Goal: Transaction & Acquisition: Purchase product/service

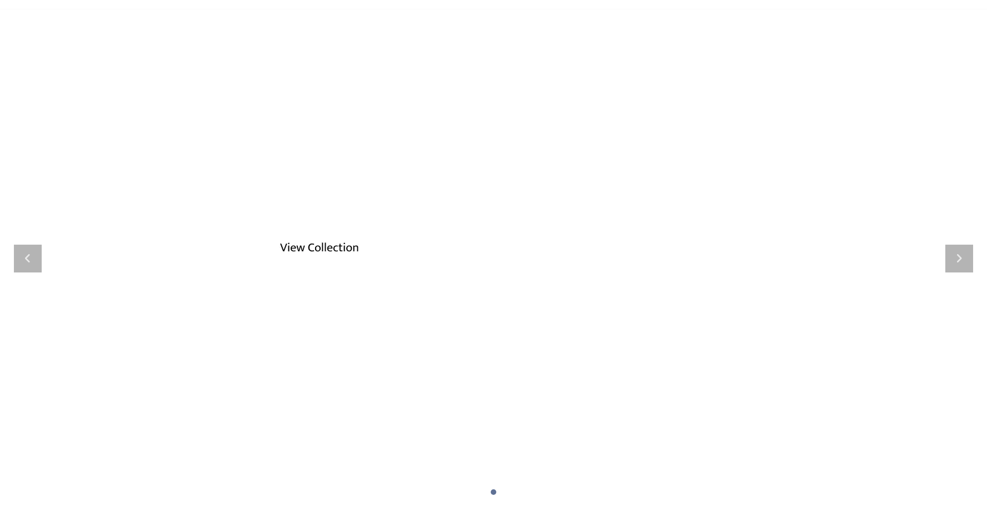
scroll to position [73, 0]
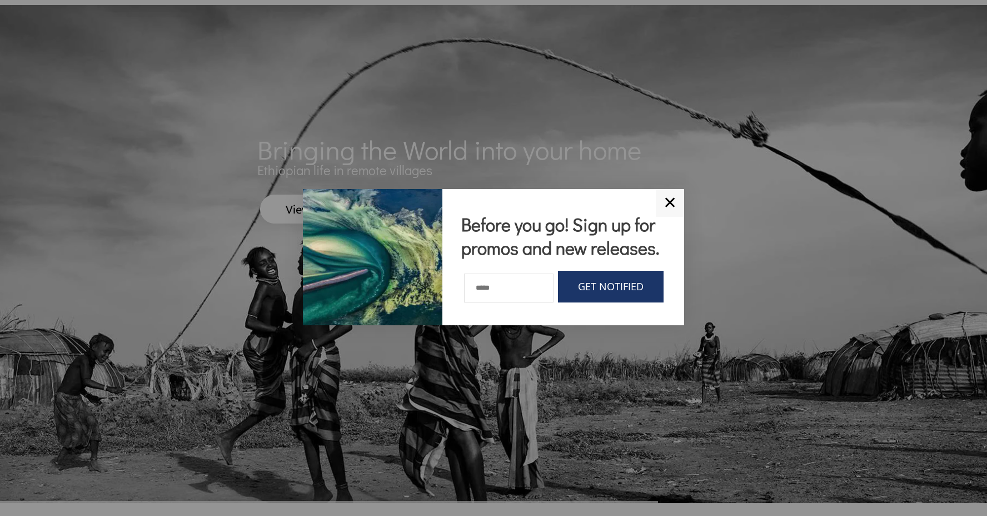
click at [670, 190] on link "✕" at bounding box center [670, 203] width 28 height 28
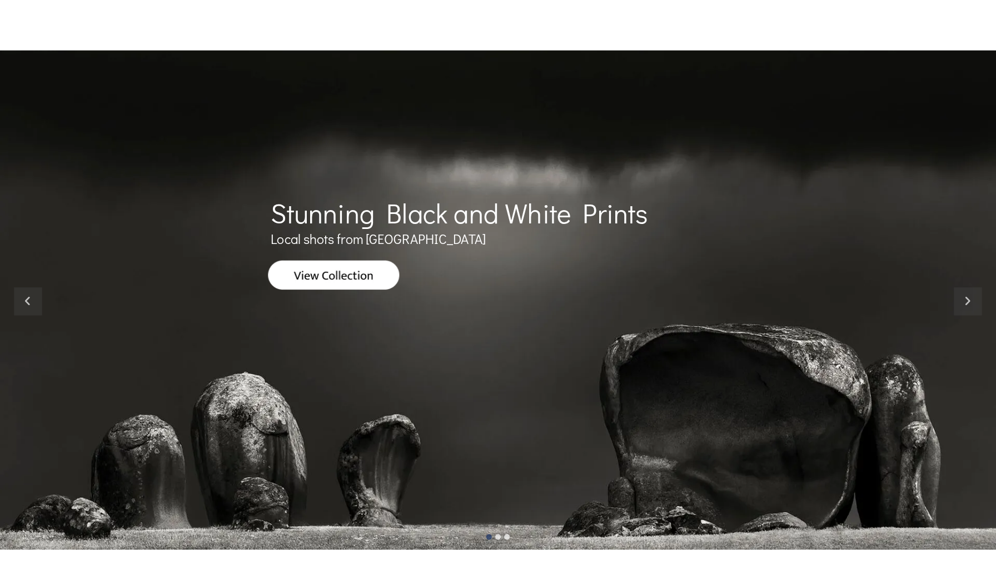
scroll to position [57, 0]
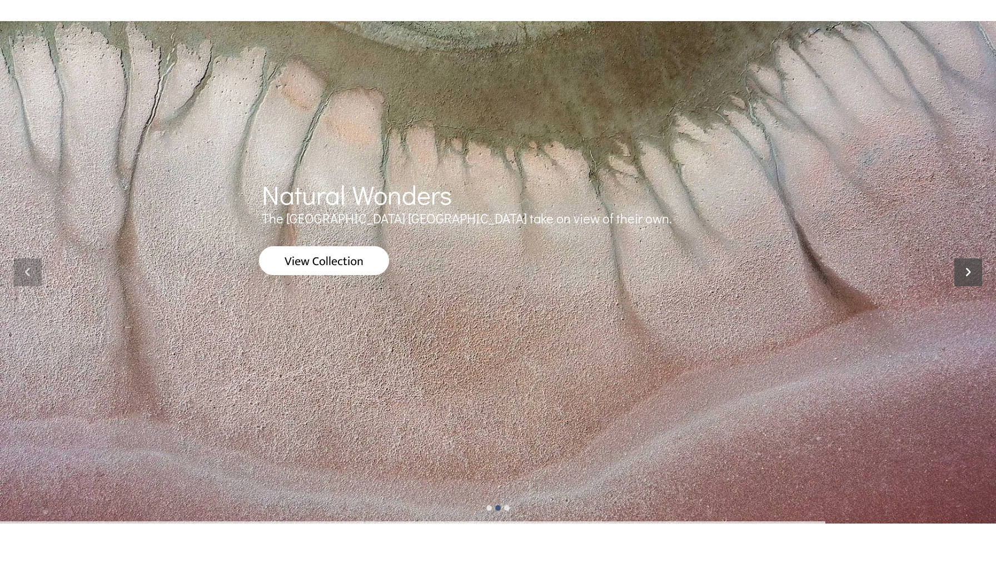
click at [972, 275] on icon at bounding box center [969, 273] width 28 height 28
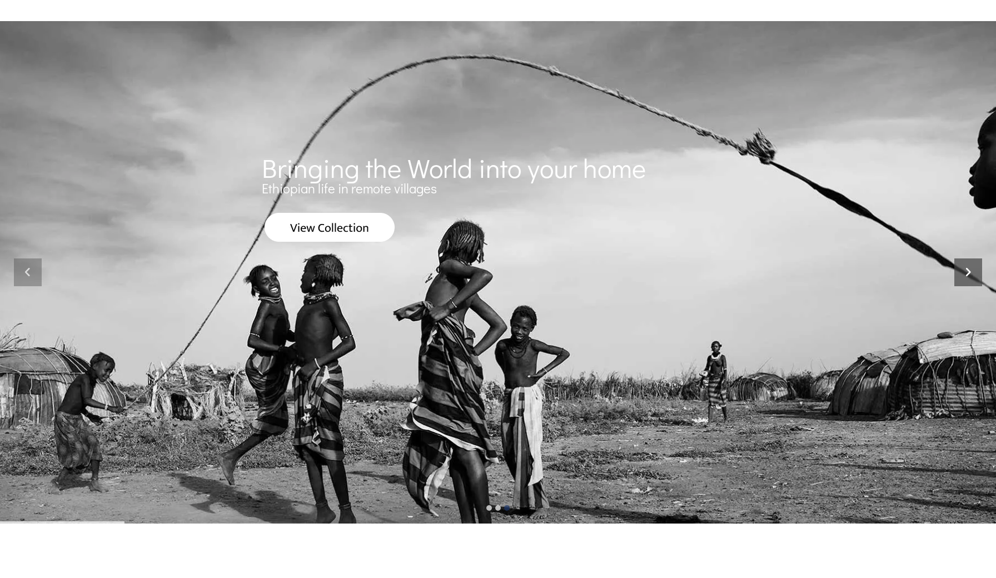
click at [972, 275] on icon at bounding box center [969, 273] width 28 height 28
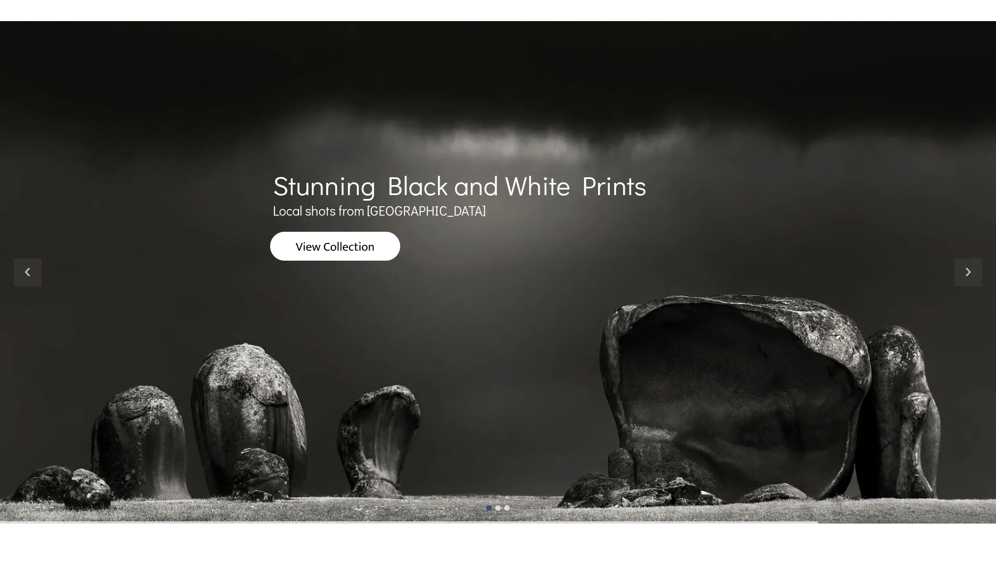
click at [355, 247] on img at bounding box center [335, 246] width 130 height 29
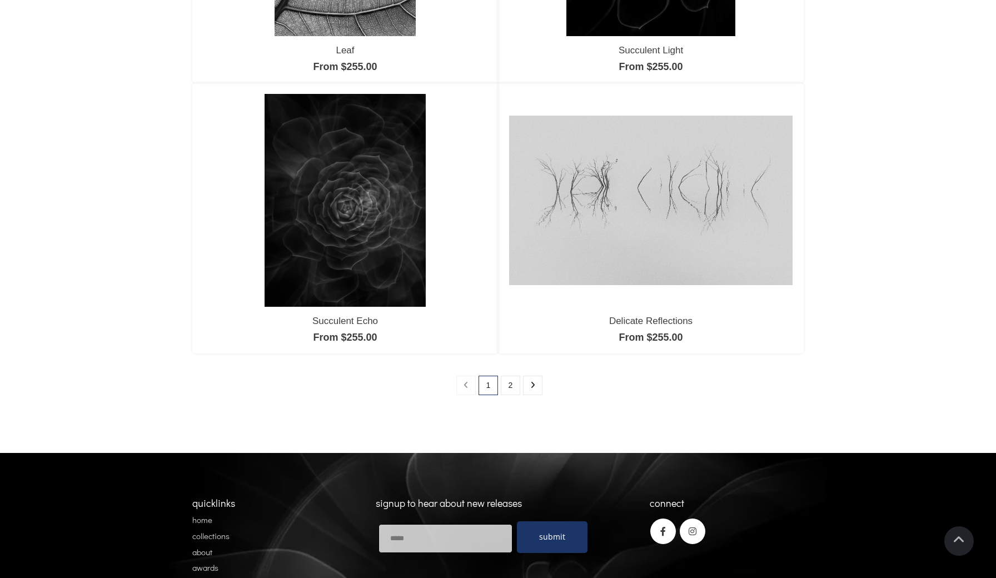
scroll to position [906, 0]
click at [512, 386] on link "2" at bounding box center [510, 385] width 19 height 19
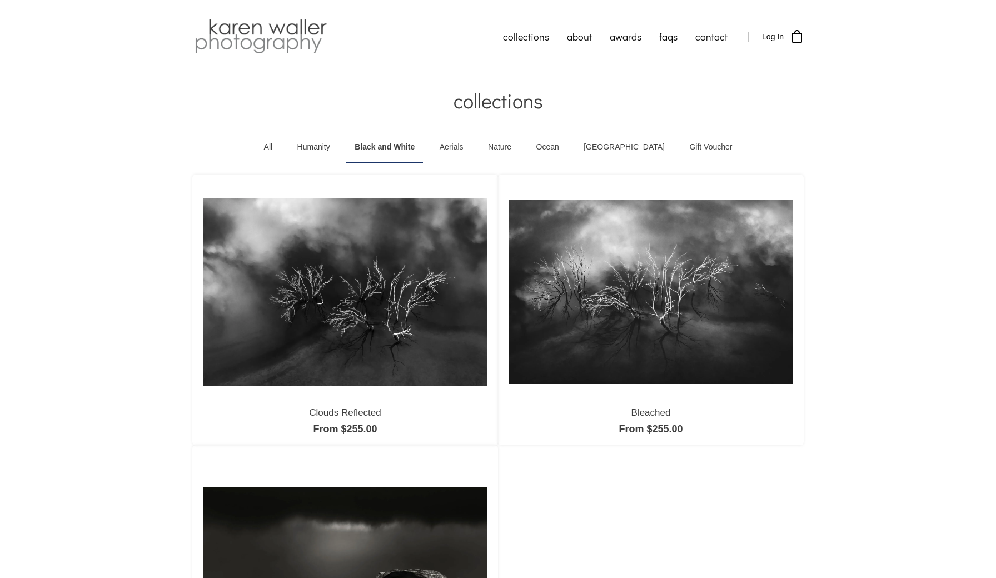
scroll to position [2, 0]
click at [520, 148] on link "Nature" at bounding box center [500, 147] width 40 height 31
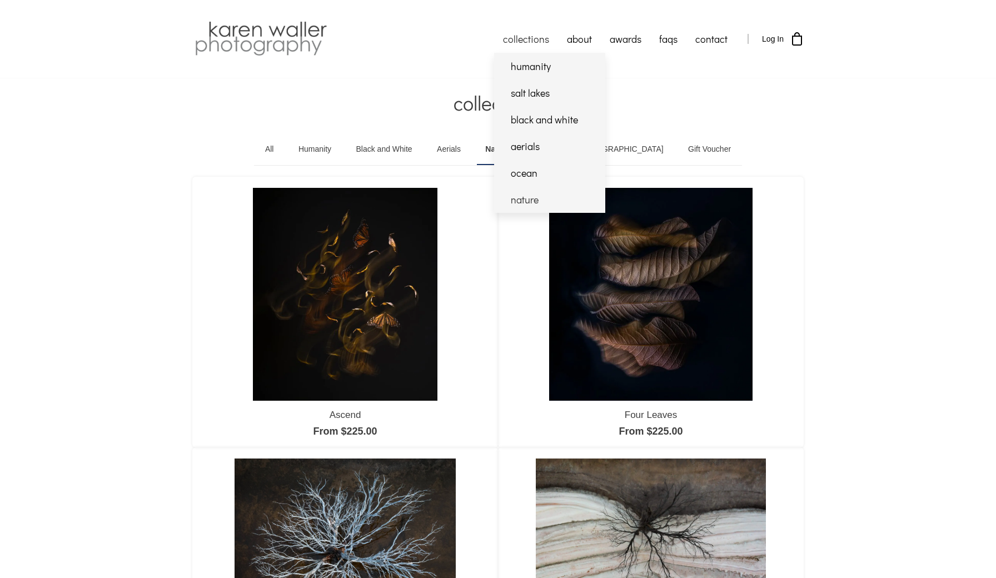
click at [531, 202] on link "nature" at bounding box center [549, 199] width 111 height 27
click at [530, 175] on link "ocean" at bounding box center [549, 173] width 111 height 27
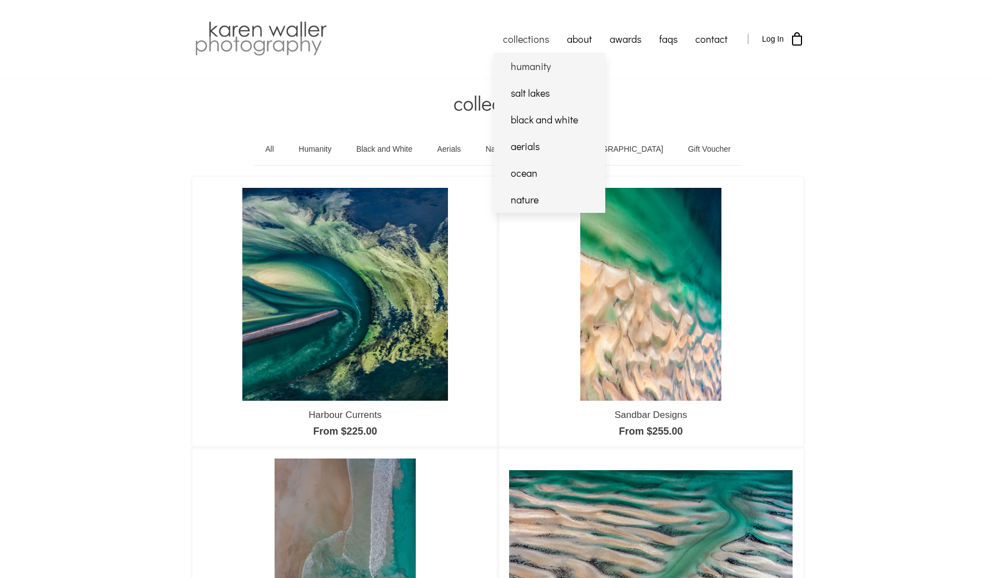
click at [531, 64] on link "humanity" at bounding box center [549, 66] width 111 height 27
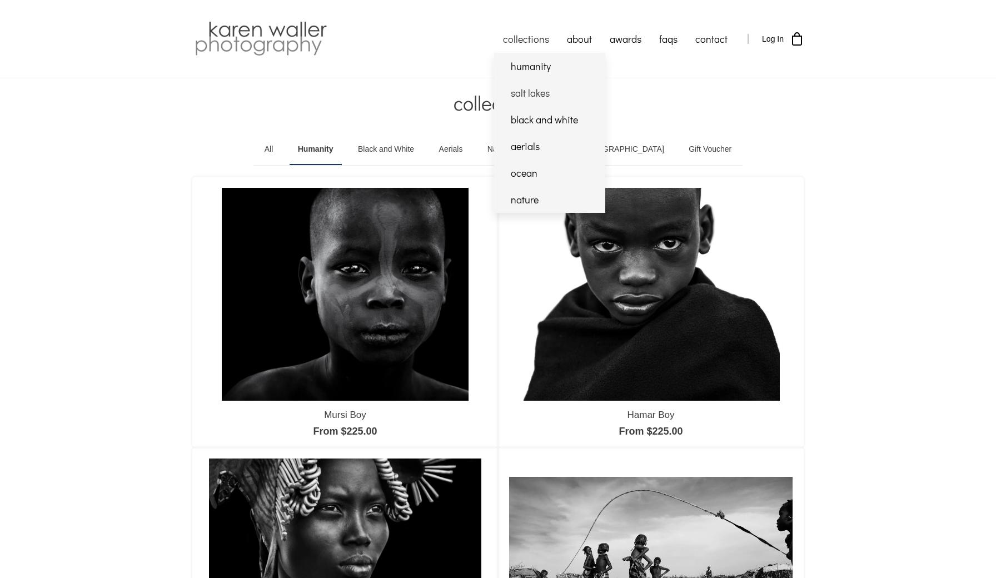
click at [526, 95] on link "salt lakes" at bounding box center [549, 93] width 111 height 27
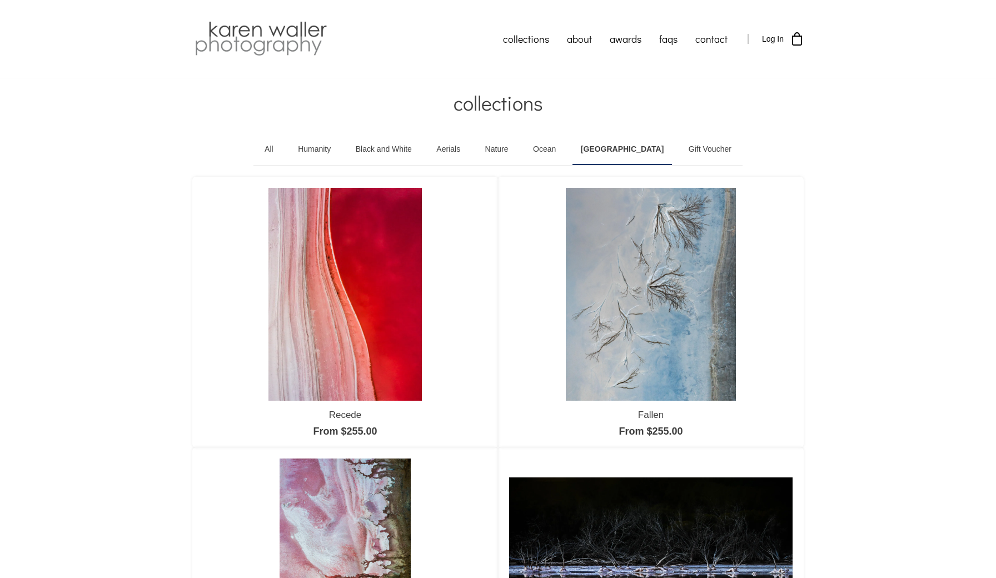
click at [391, 150] on link "Black and White" at bounding box center [383, 149] width 73 height 31
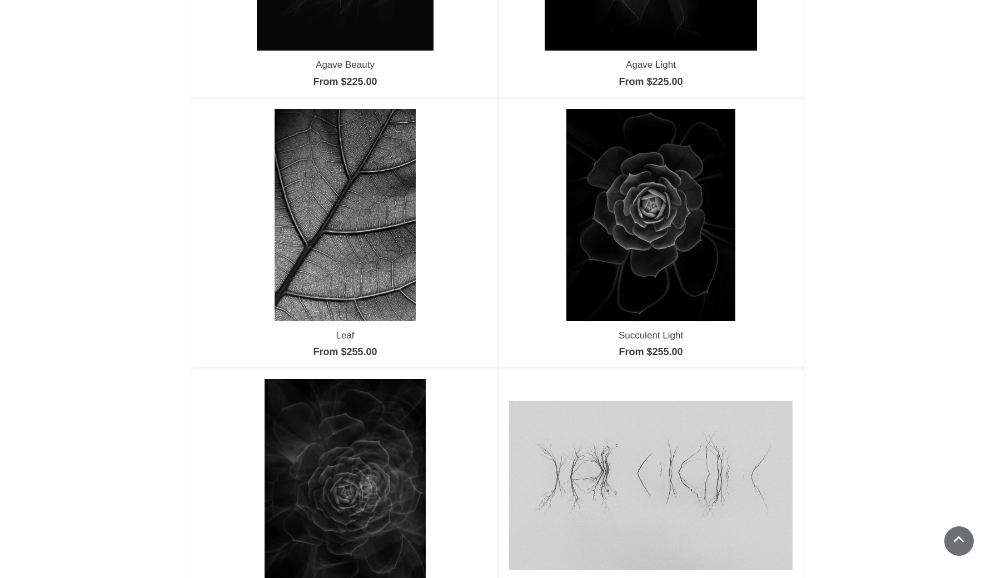
scroll to position [637, 0]
